Goal: Information Seeking & Learning: Learn about a topic

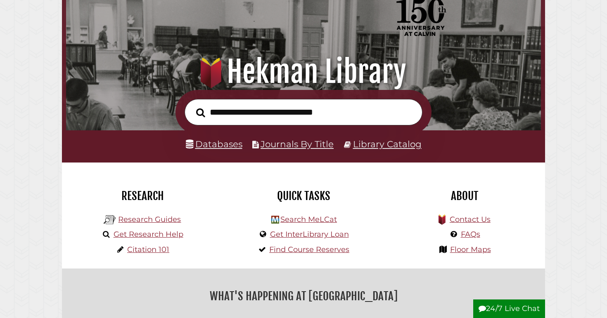
scroll to position [59, 0]
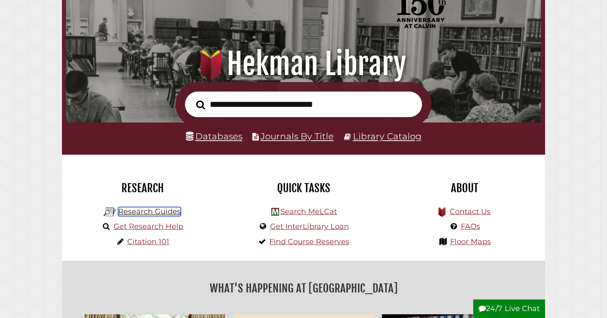
click at [166, 210] on link "Research Guides" at bounding box center [149, 211] width 63 height 9
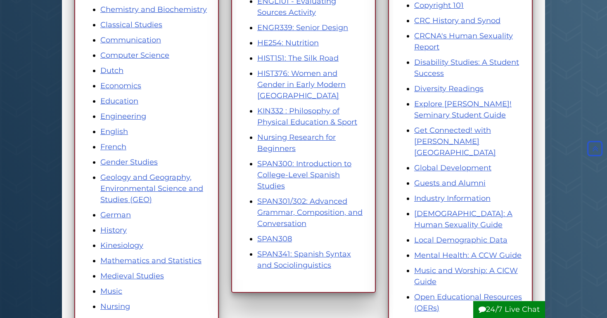
scroll to position [246, 0]
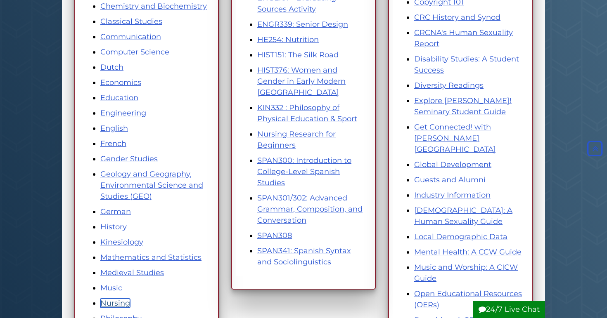
click at [117, 306] on link "Nursing" at bounding box center [115, 303] width 30 height 9
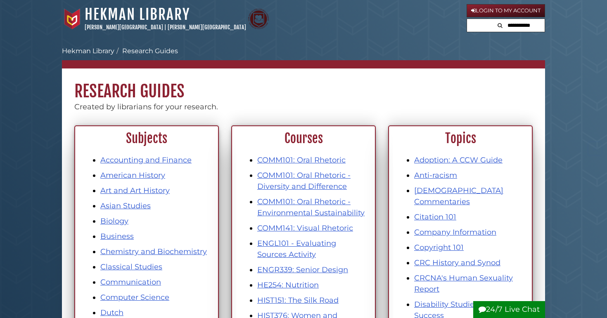
scroll to position [246, 0]
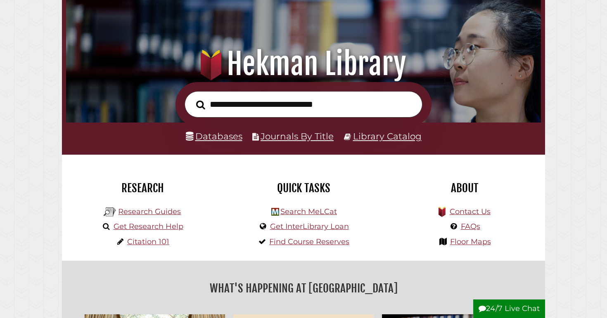
scroll to position [157, 471]
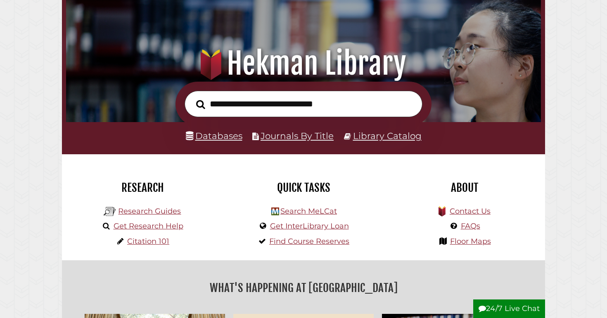
scroll to position [157, 471]
click at [147, 209] on link "Research Guides" at bounding box center [149, 211] width 63 height 9
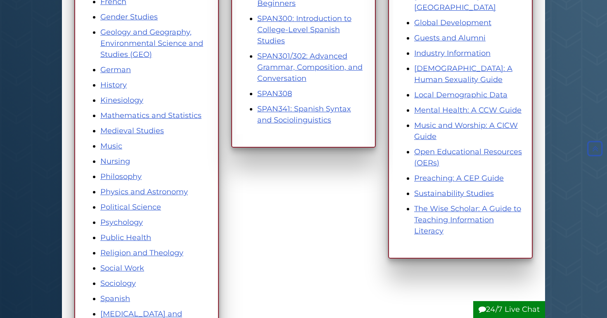
scroll to position [387, 0]
click at [114, 162] on link "Nursing" at bounding box center [115, 161] width 30 height 9
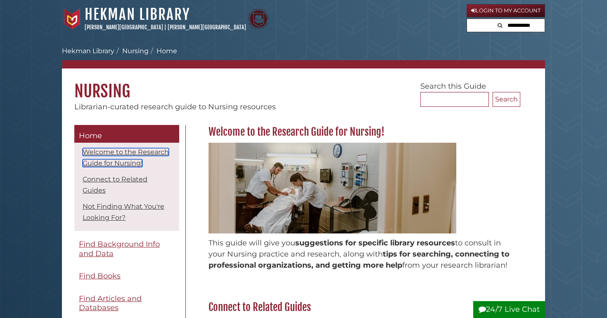
click at [114, 162] on link "Welcome to the Research Guide for Nursing!" at bounding box center [126, 157] width 86 height 19
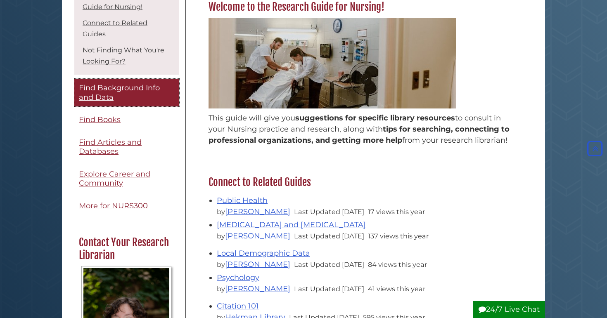
scroll to position [32, 0]
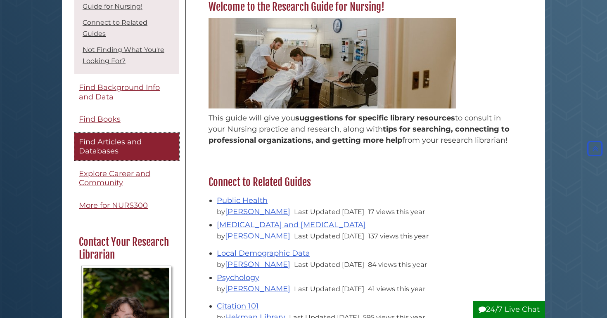
click at [125, 142] on span "Find Articles and Databases" at bounding box center [110, 146] width 63 height 19
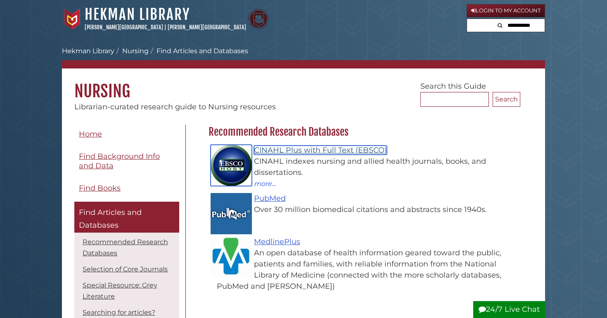
click at [265, 149] on link "CINAHL Plus with Full Text (EBSCO)" at bounding box center [320, 150] width 133 height 9
